Goal: Find specific page/section

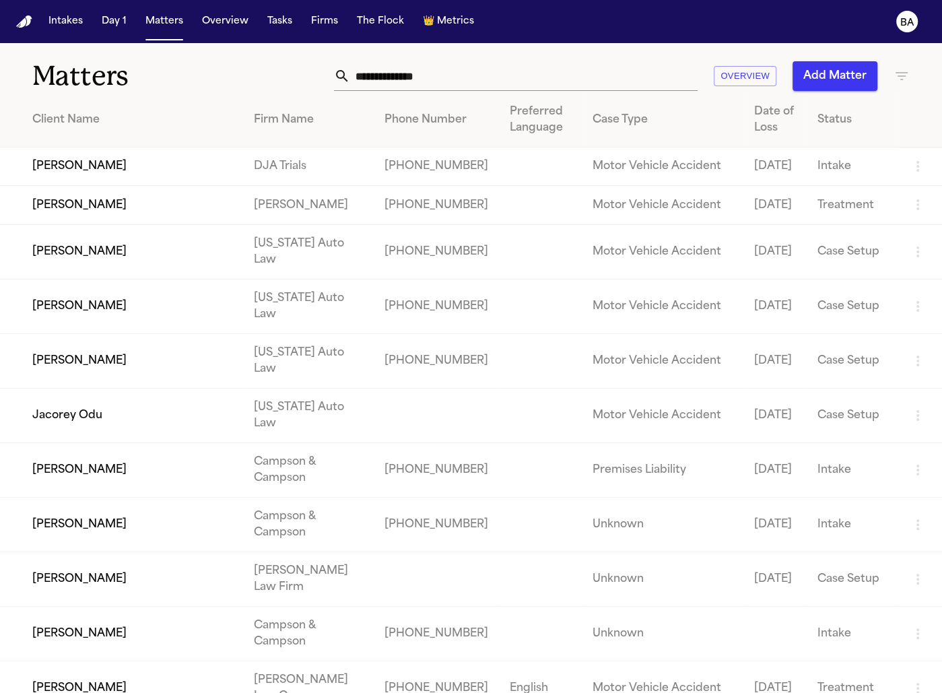
click at [130, 176] on td "[PERSON_NAME]" at bounding box center [121, 166] width 243 height 38
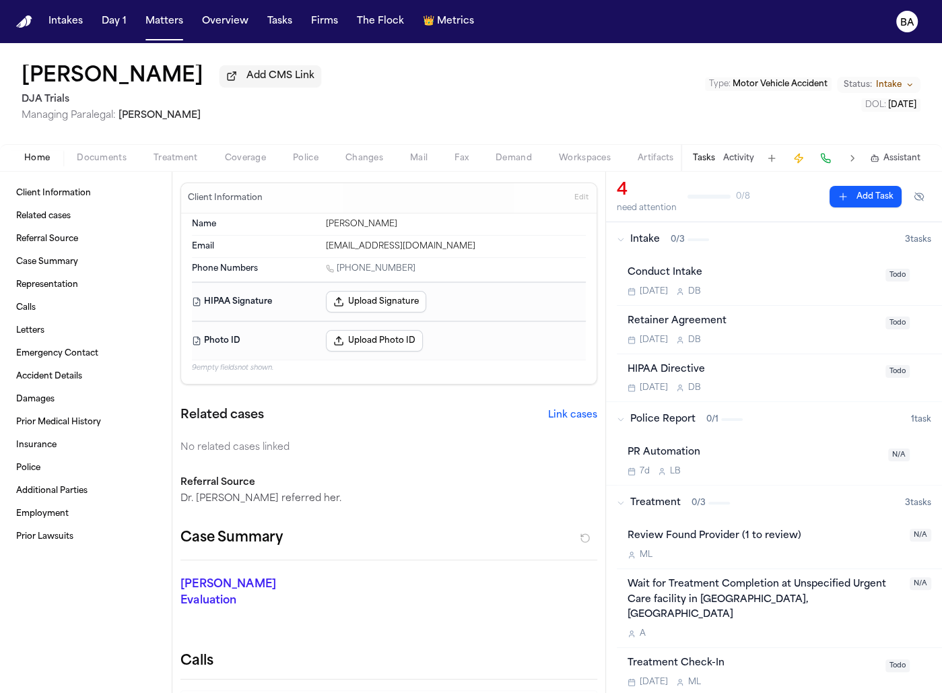
click at [92, 158] on span "Documents" at bounding box center [102, 158] width 50 height 11
